Goal: Check status: Check status

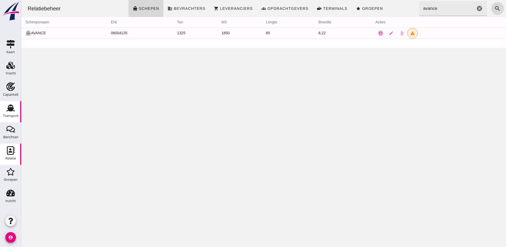
click at [16, 119] on div "Transport" at bounding box center [11, 115] width 16 height 7
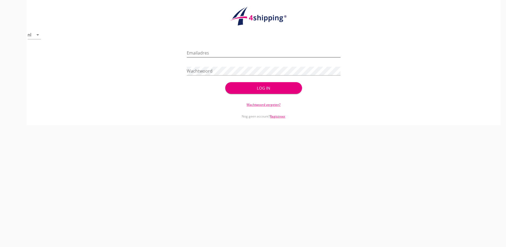
click at [231, 52] on input "Emailadres" at bounding box center [264, 53] width 154 height 9
drag, startPoint x: 195, startPoint y: 52, endPoint x: 198, endPoint y: 51, distance: 3.1
click at [195, 52] on input "info@stoffersbevrachtingen.nl" at bounding box center [264, 53] width 154 height 9
type input "krikke@stoffersbevrachtingen.nl"
click at [225, 82] on button "Log in" at bounding box center [263, 88] width 77 height 12
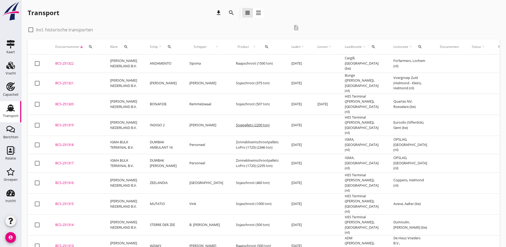
click at [31, 29] on div at bounding box center [30, 29] width 9 height 9
checkbox input "true"
click at [91, 47] on icon "search" at bounding box center [91, 47] width 4 height 4
click at [100, 62] on input "Zoeken op dossiernummer..." at bounding box center [115, 62] width 55 height 9
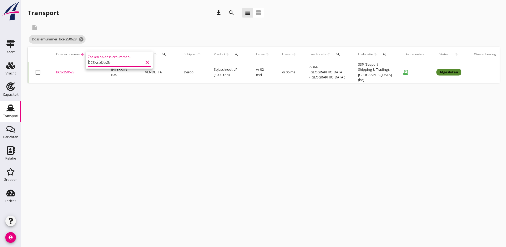
type input "bcs-250628"
click at [72, 71] on div "BCS-250628" at bounding box center [77, 72] width 42 height 5
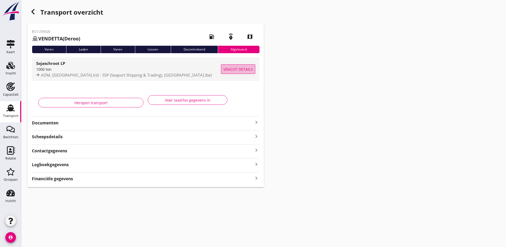
click at [236, 70] on span "Vracht details" at bounding box center [239, 69] width 30 height 6
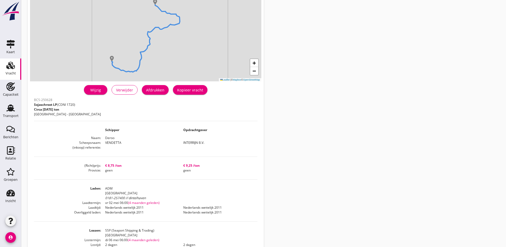
scroll to position [80, 0]
